Goal: Task Accomplishment & Management: Complete application form

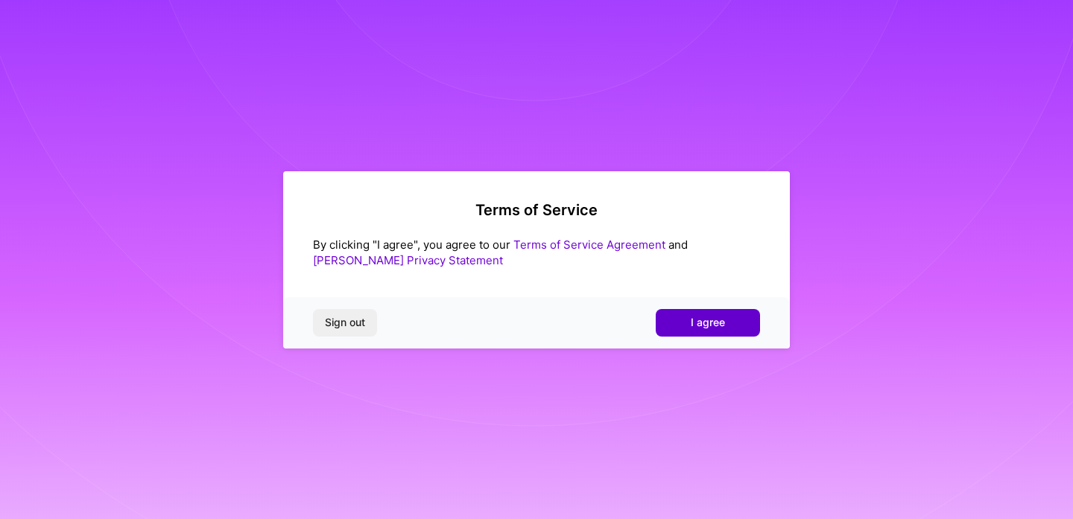
click at [713, 320] on span "I agree" at bounding box center [708, 322] width 34 height 15
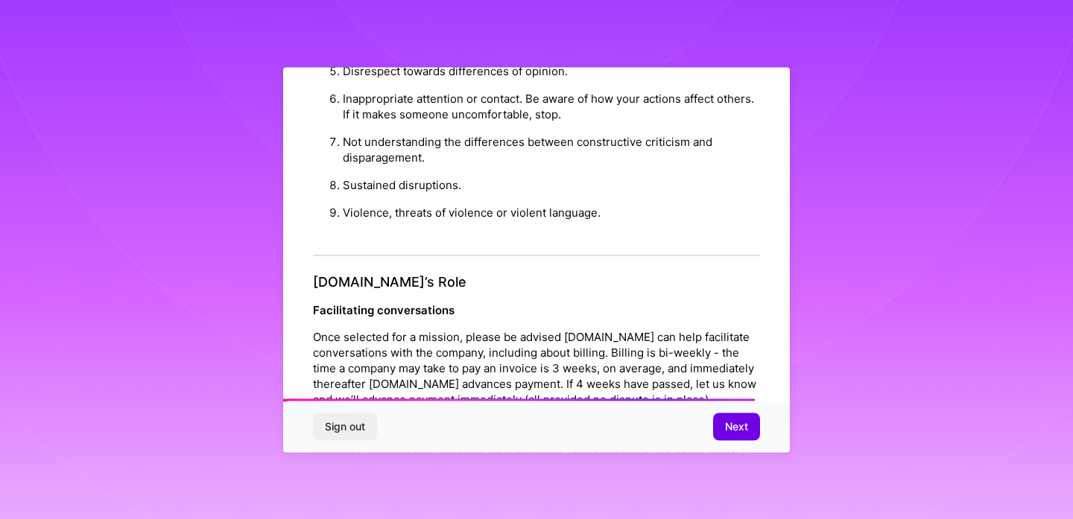
scroll to position [1665, 0]
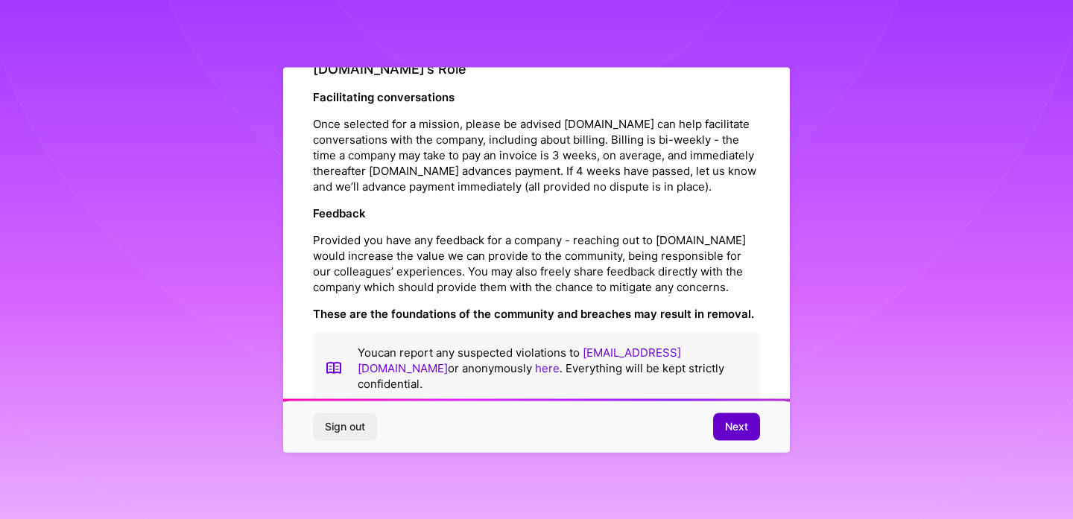
click at [748, 432] on button "Next" at bounding box center [736, 427] width 47 height 27
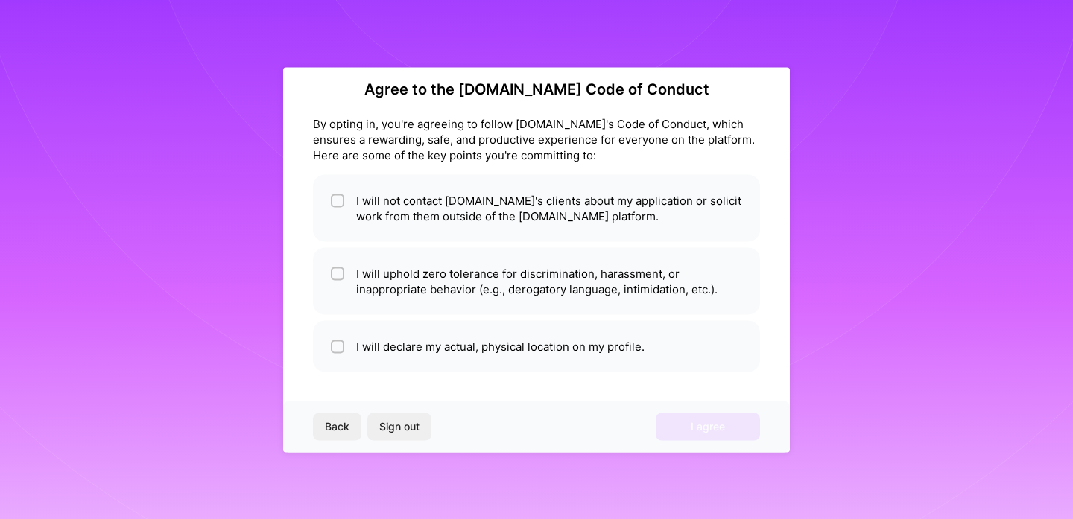
scroll to position [17, 0]
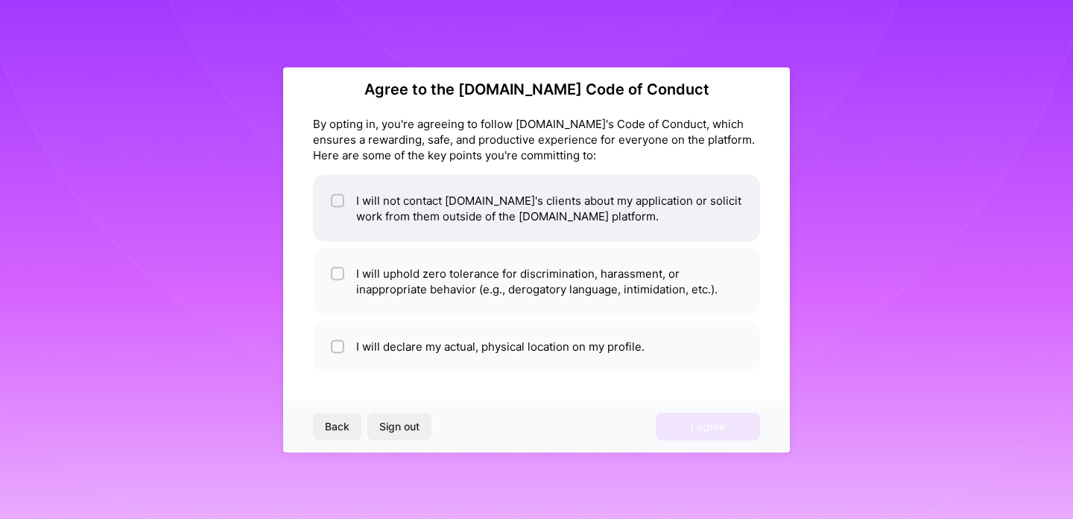
click at [332, 205] on div at bounding box center [337, 200] width 13 height 13
checkbox input "true"
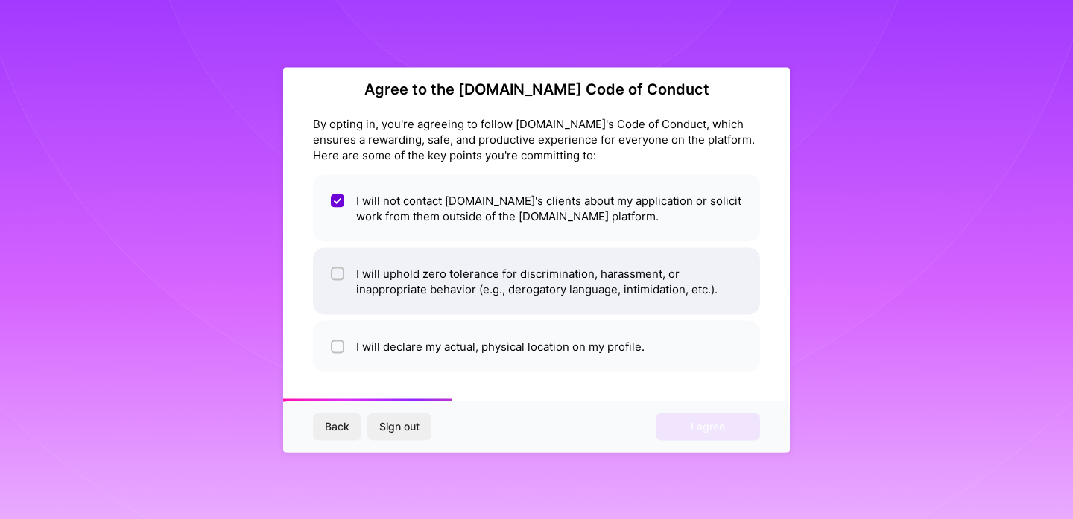
click at [338, 280] on span at bounding box center [337, 280] width 13 height 31
checkbox input "true"
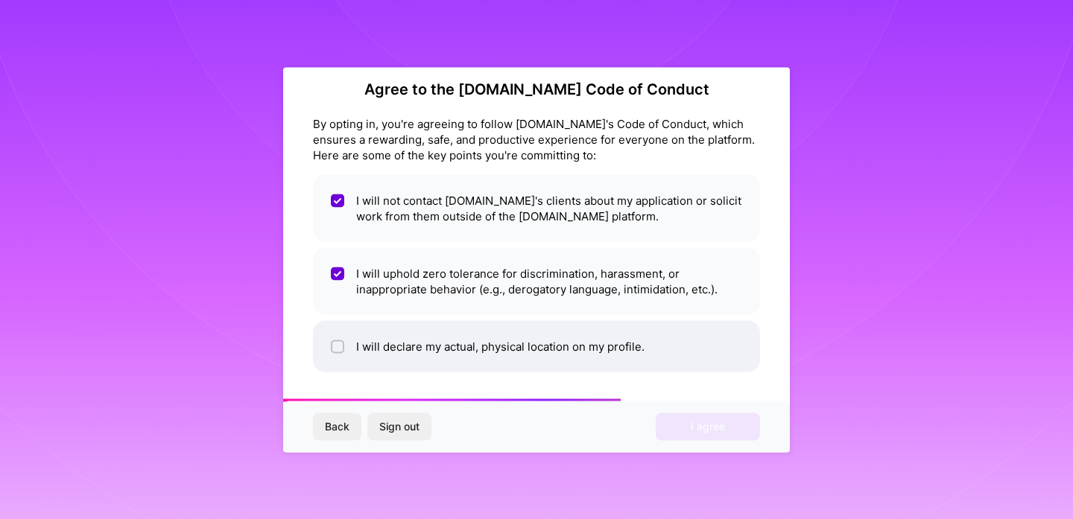
click at [340, 350] on input "checkbox" at bounding box center [339, 347] width 10 height 10
checkbox input "true"
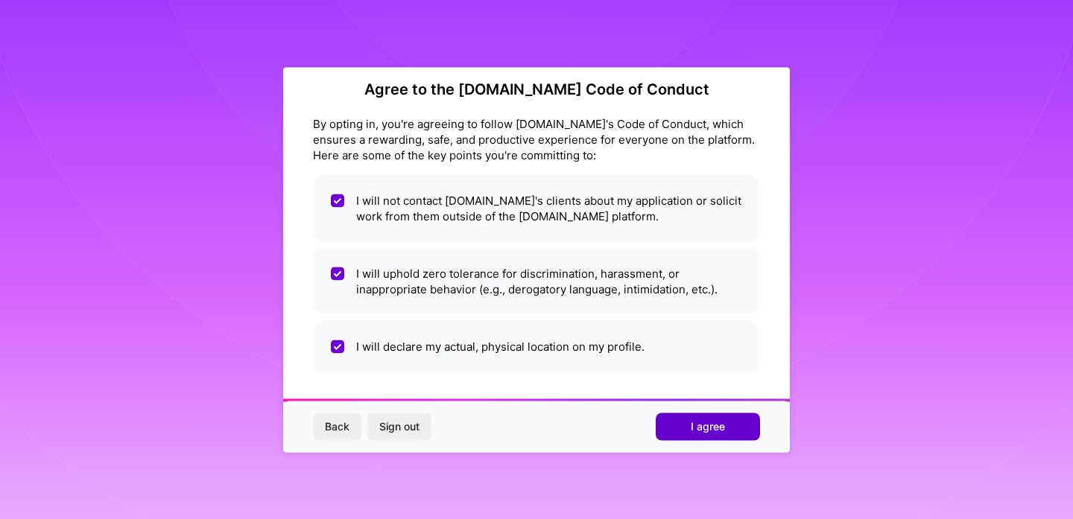
click at [700, 427] on span "I agree" at bounding box center [708, 427] width 34 height 15
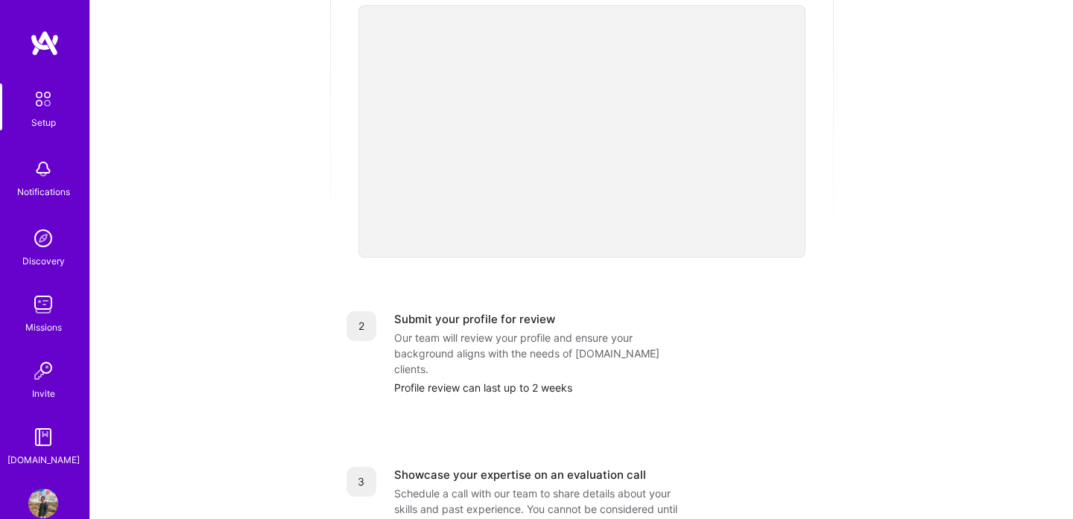
scroll to position [612, 0]
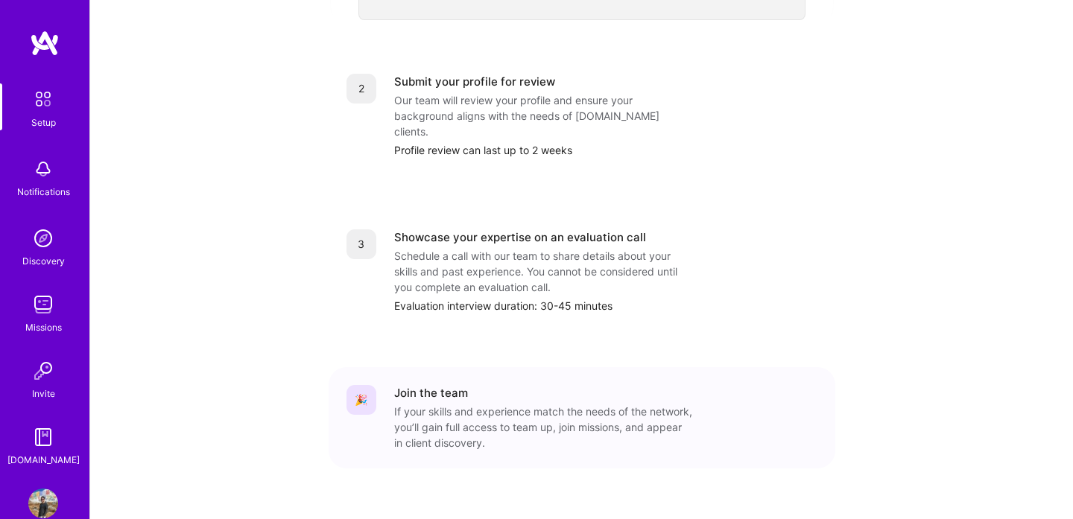
click at [808, 212] on div "3 Showcase your expertise on an evaluation call Schedule a call with our team t…" at bounding box center [582, 272] width 507 height 120
